Goal: Information Seeking & Learning: Find contact information

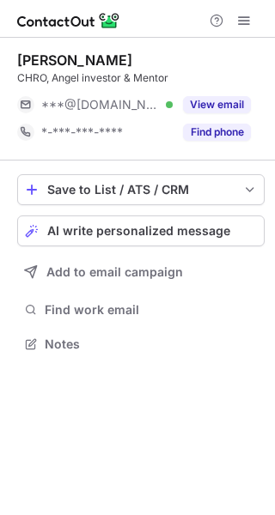
scroll to position [8, 9]
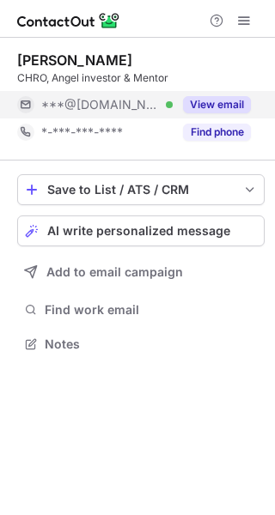
click at [207, 99] on button "View email" at bounding box center [217, 104] width 68 height 17
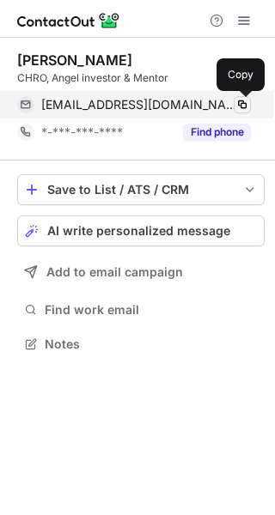
click at [238, 105] on span at bounding box center [242, 105] width 14 height 14
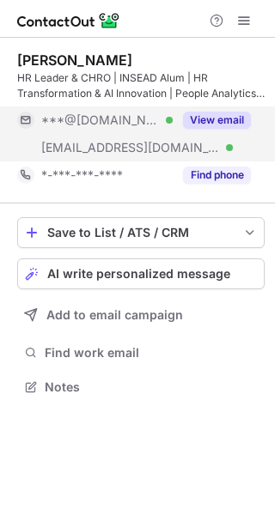
scroll to position [374, 275]
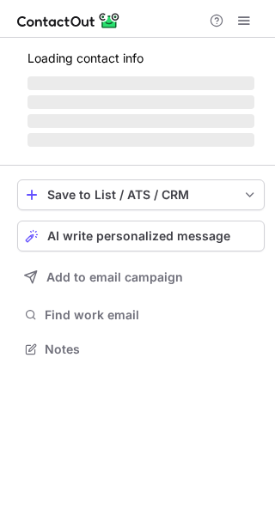
scroll to position [8, 9]
